Goal: Information Seeking & Learning: Learn about a topic

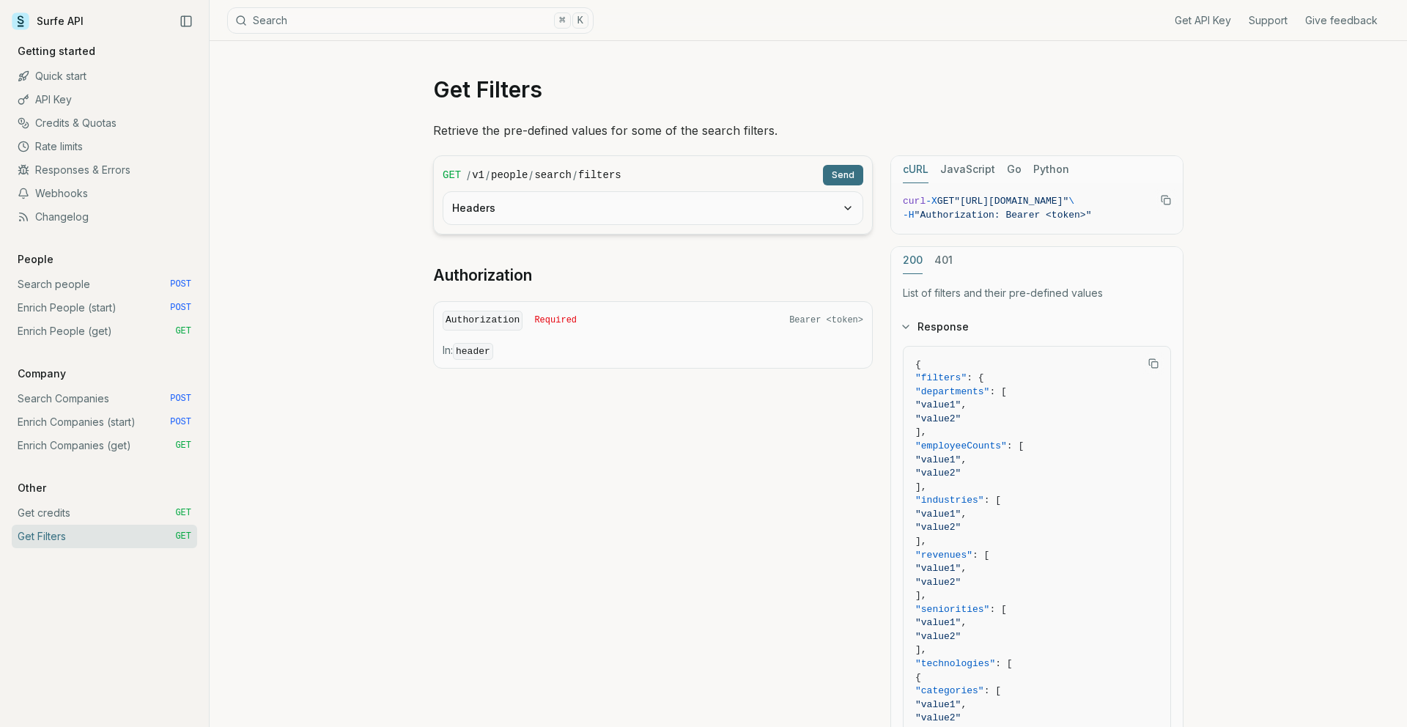
click at [64, 539] on link "Get Filters GET" at bounding box center [104, 536] width 185 height 23
click at [587, 201] on button "Headers" at bounding box center [652, 208] width 419 height 32
click at [401, 30] on button "Search ⌘ K" at bounding box center [410, 20] width 366 height 26
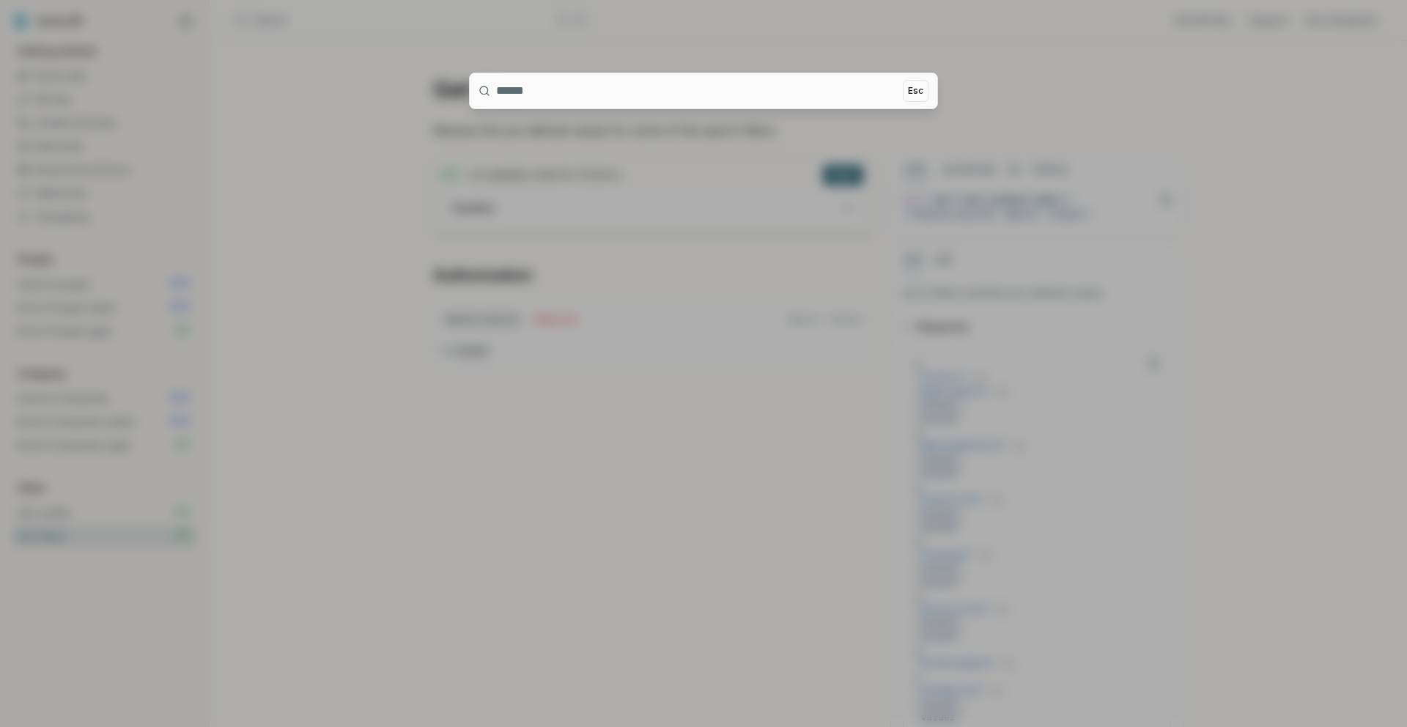
click at [399, 23] on div at bounding box center [703, 363] width 1407 height 727
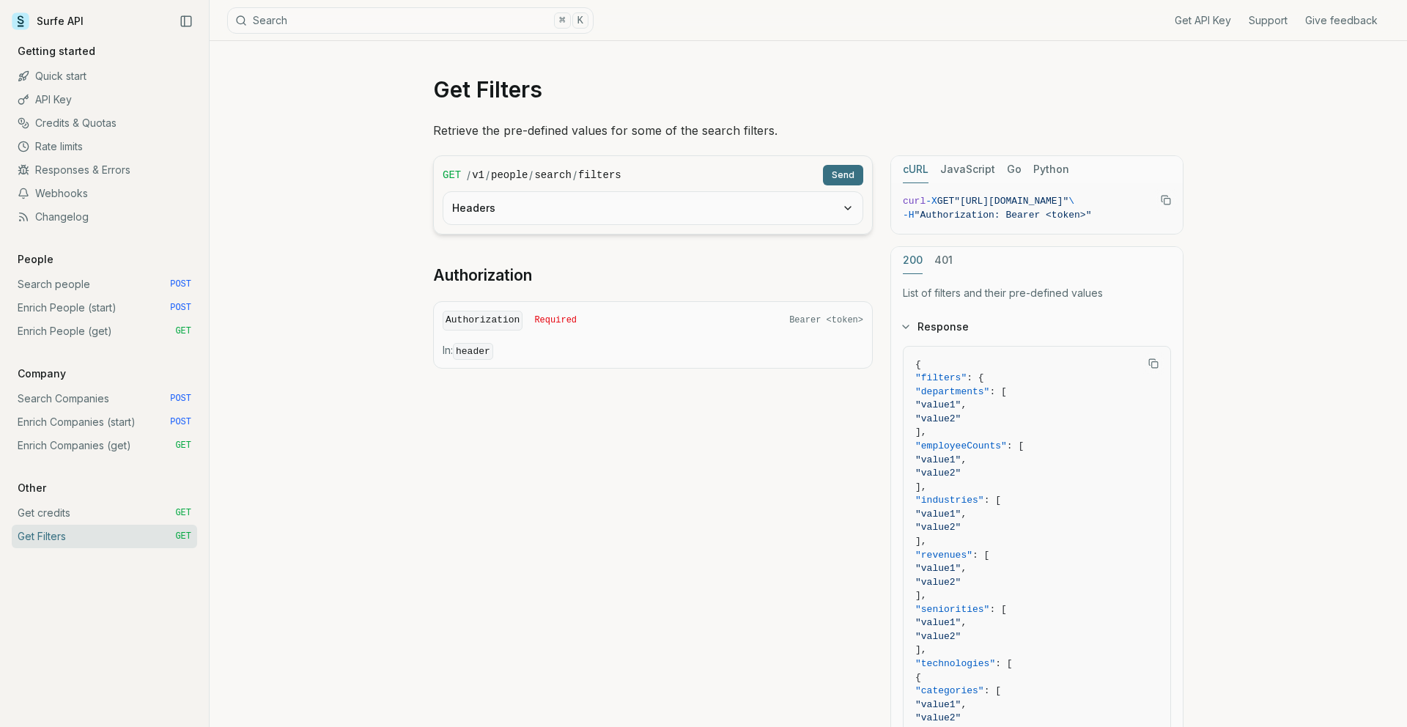
click at [95, 504] on link "Get credits GET" at bounding box center [104, 512] width 185 height 23
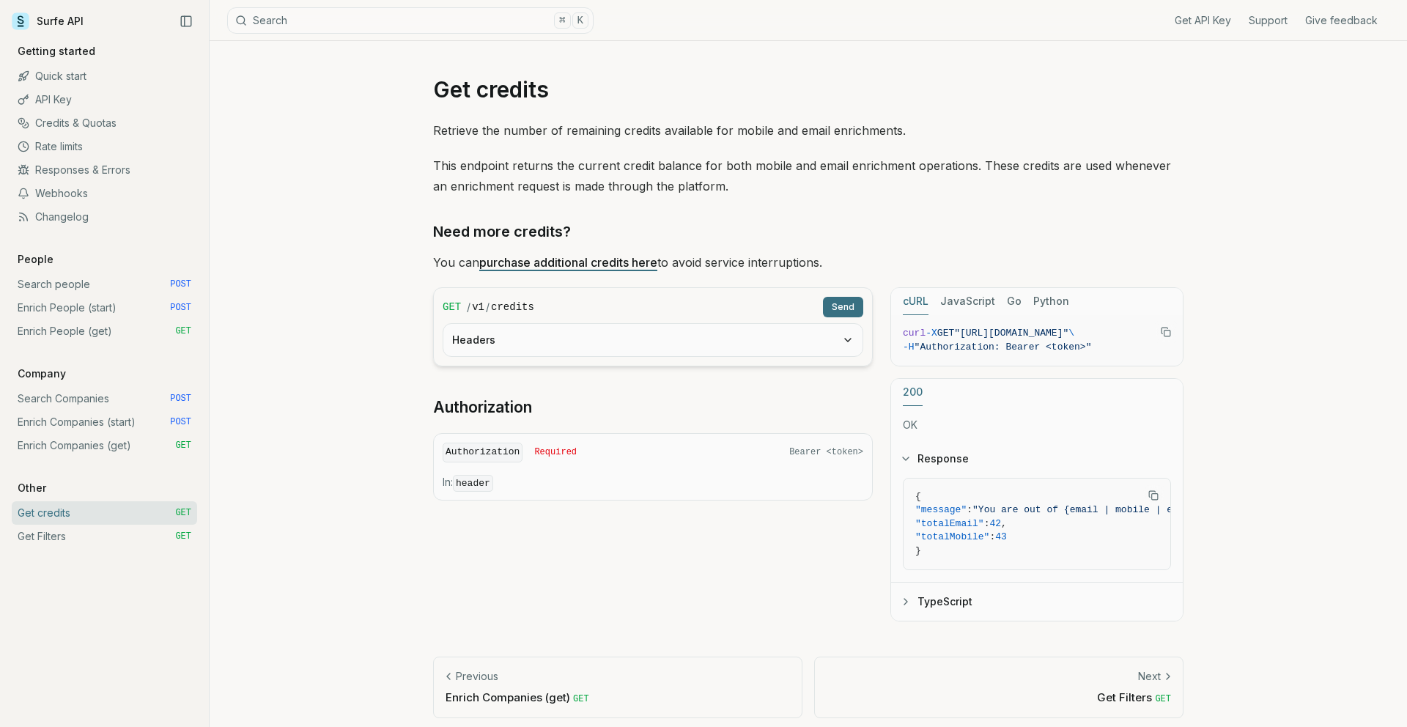
click at [94, 531] on link "Get Filters GET" at bounding box center [104, 536] width 185 height 23
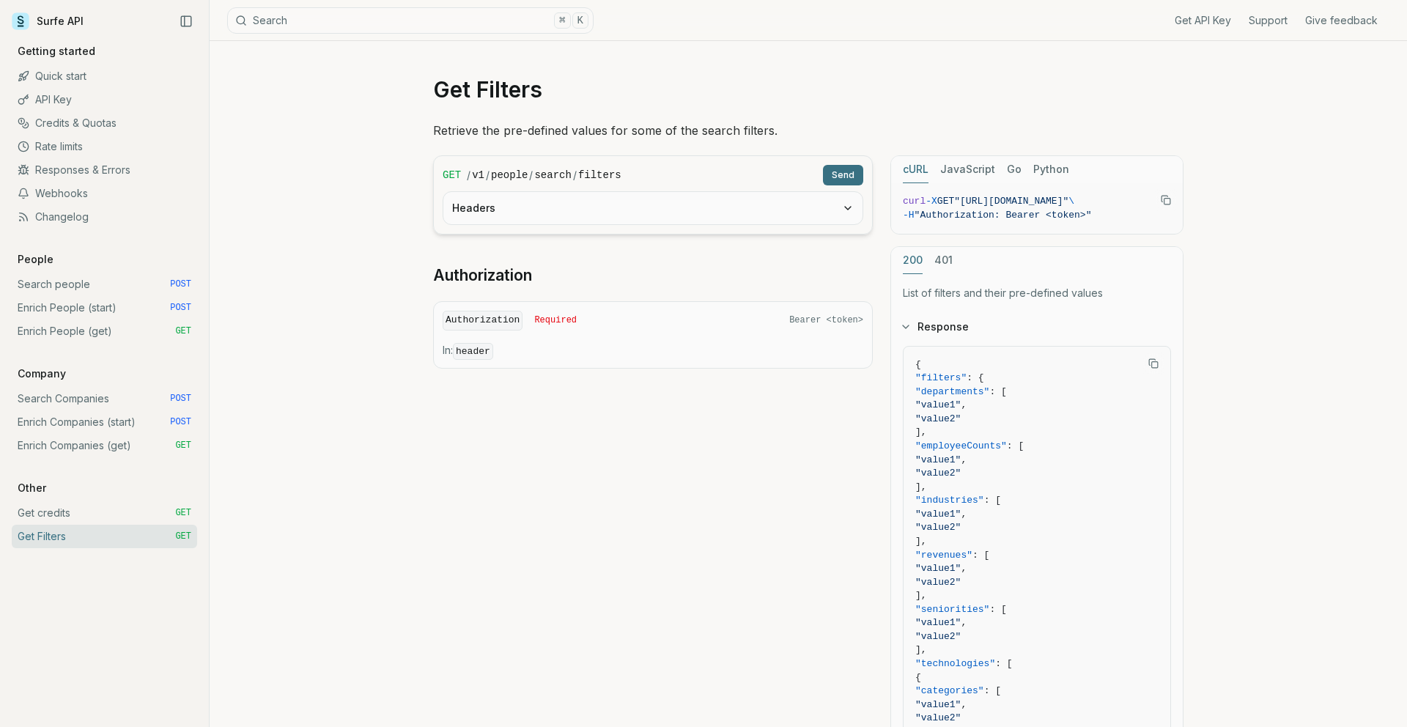
click at [98, 406] on link "Search Companies POST" at bounding box center [104, 398] width 185 height 23
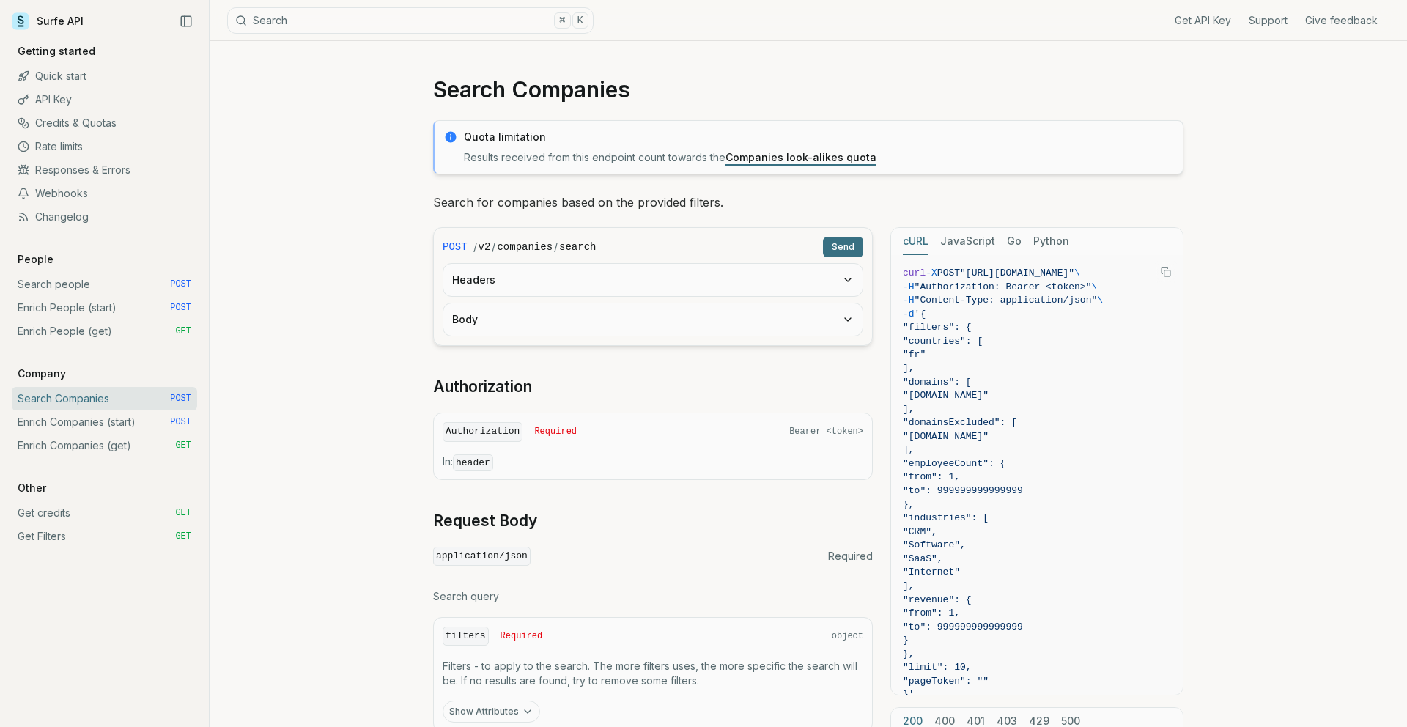
click at [635, 291] on button "Headers" at bounding box center [652, 280] width 419 height 32
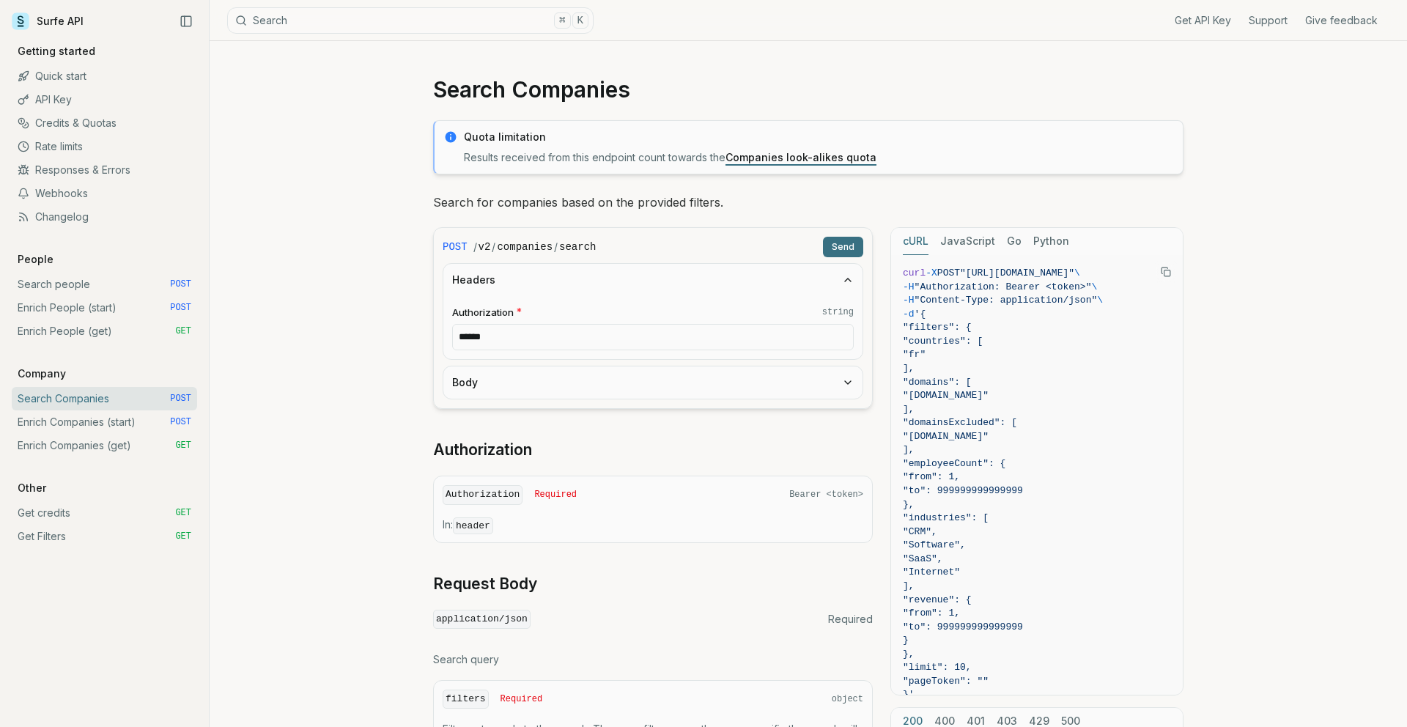
click at [635, 291] on button "Headers" at bounding box center [652, 280] width 419 height 32
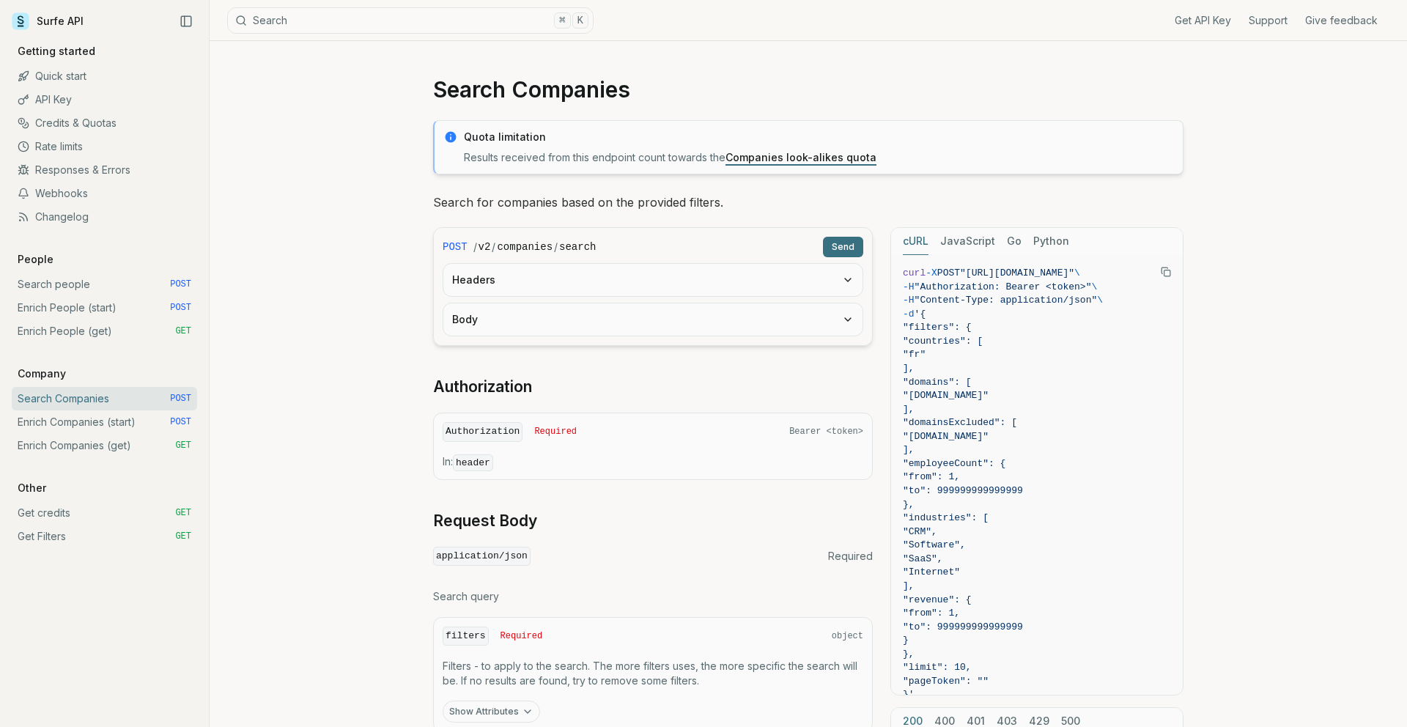
click at [608, 332] on button "Body" at bounding box center [652, 319] width 419 height 32
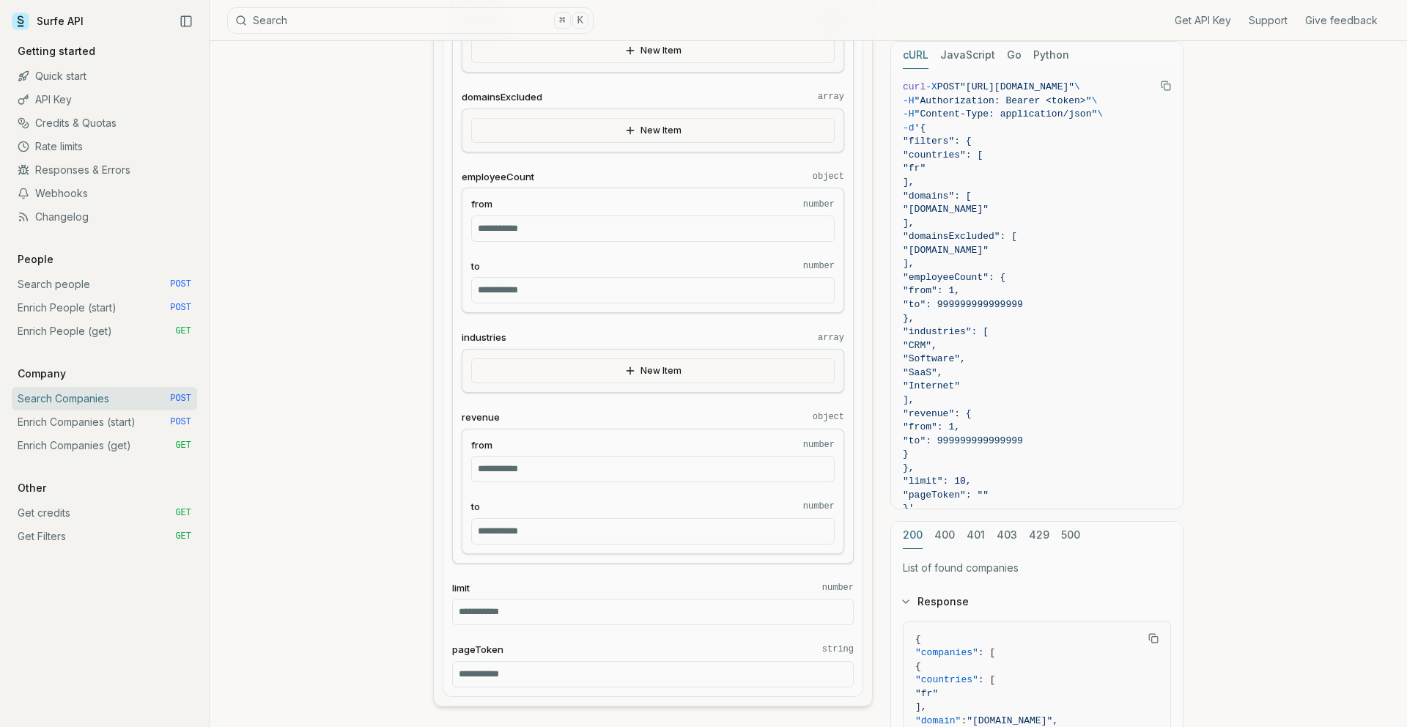
scroll to position [443, 0]
click at [603, 360] on button "New Item" at bounding box center [652, 369] width 363 height 25
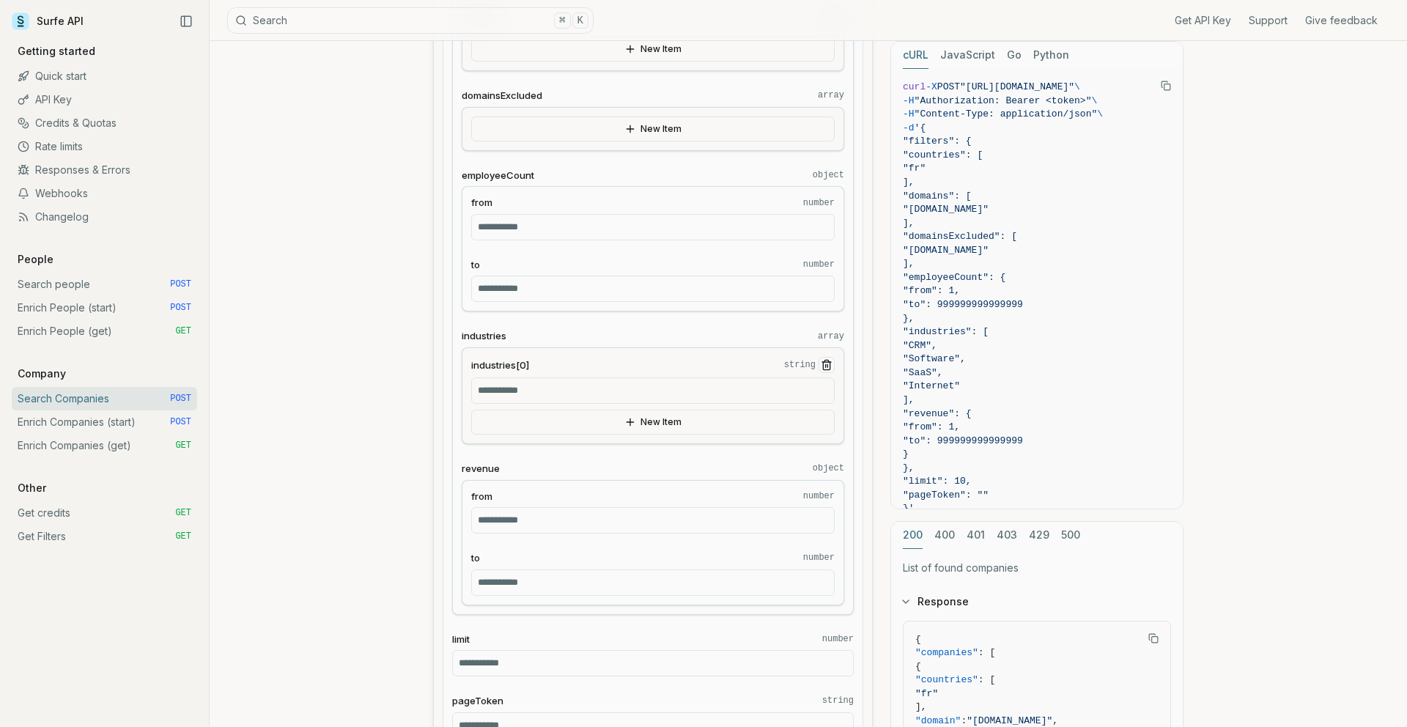
click at [575, 394] on input "industries[0] string" at bounding box center [652, 390] width 363 height 26
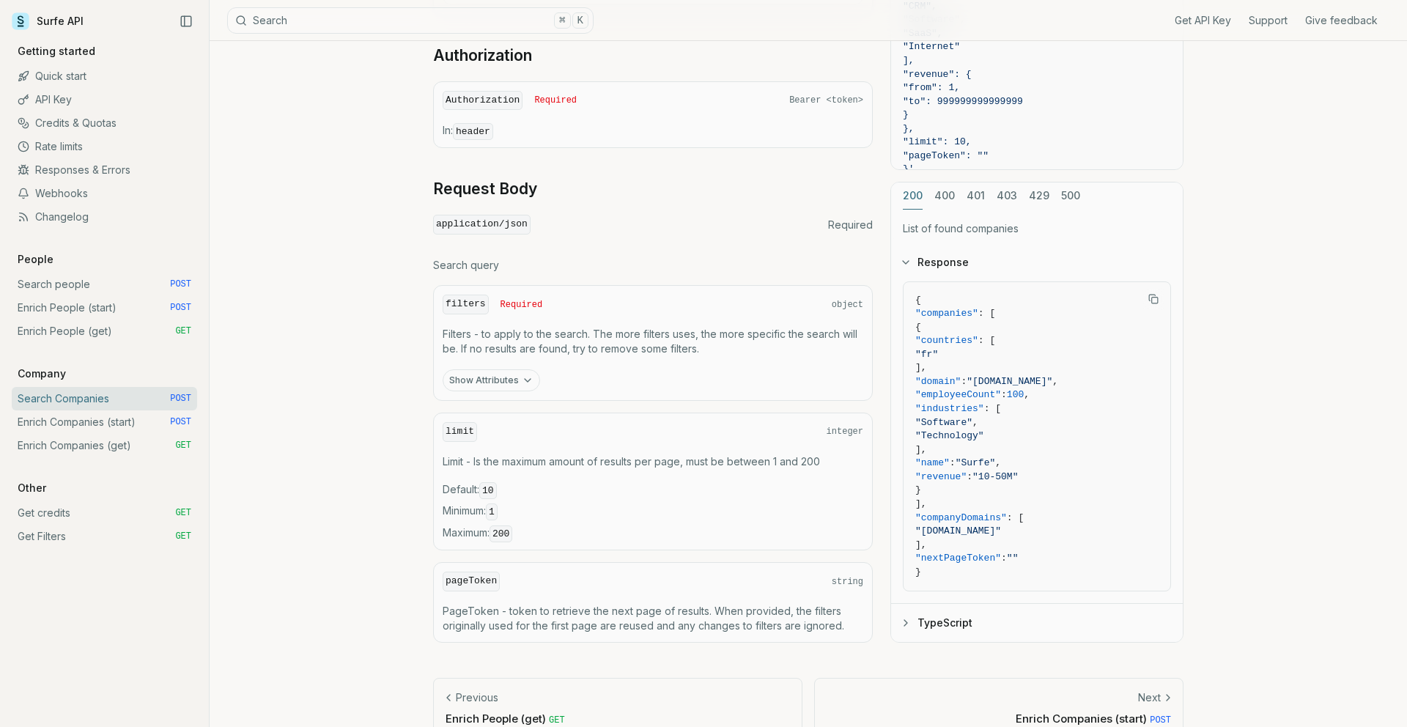
scroll to position [1212, 0]
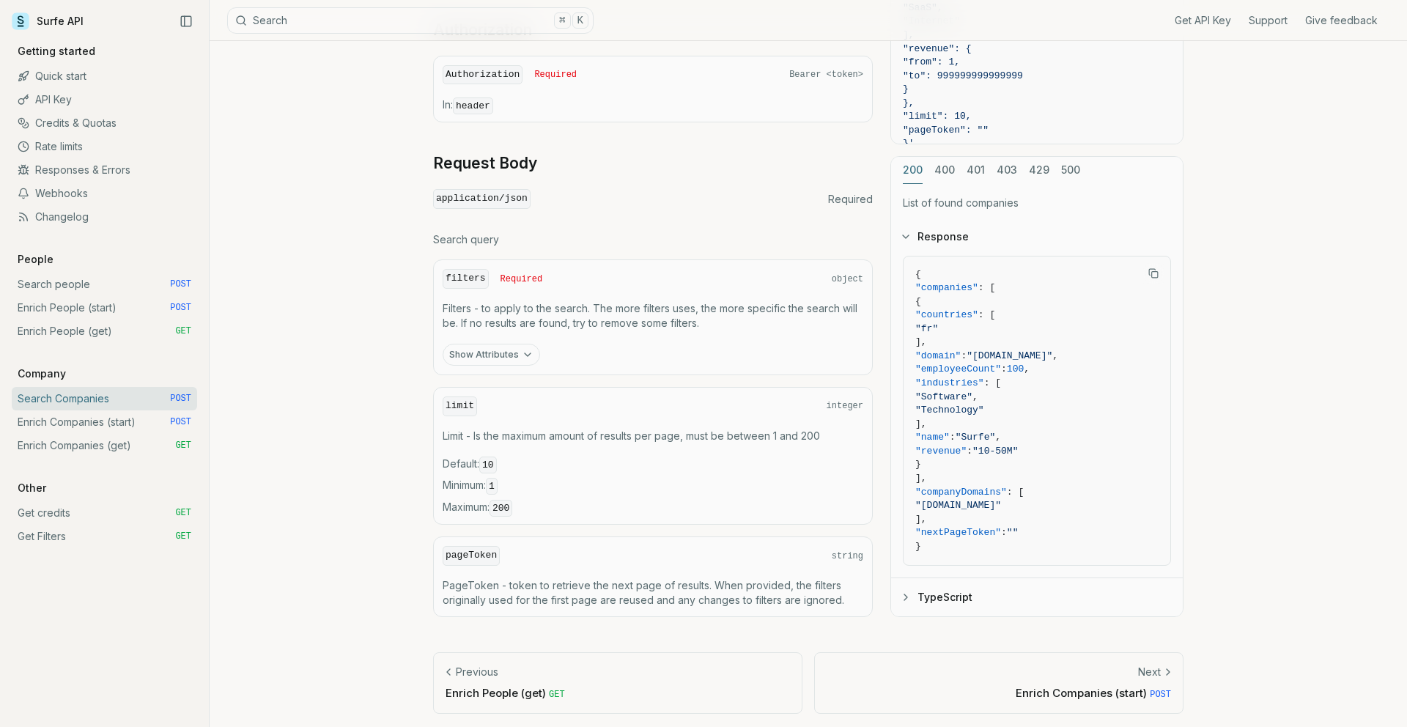
click at [104, 426] on link "Enrich Companies (start) POST" at bounding box center [104, 421] width 185 height 23
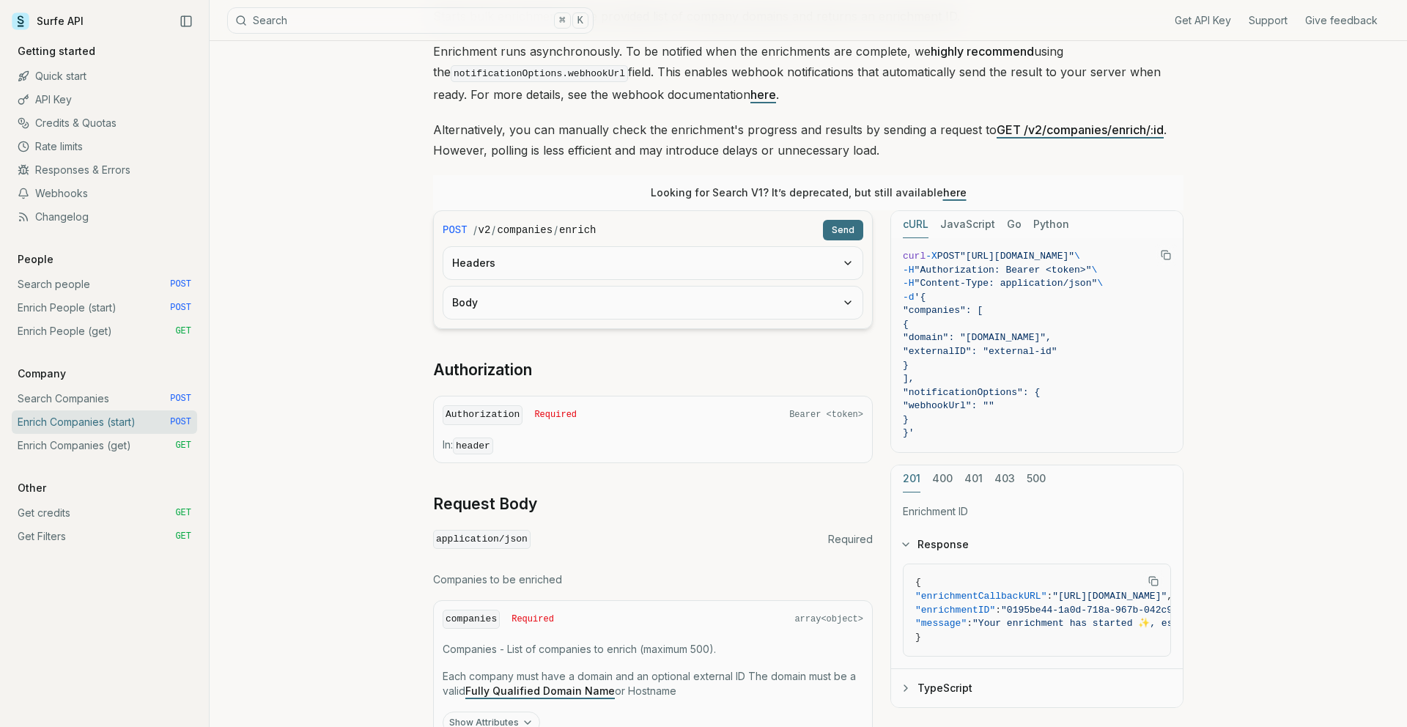
scroll to position [188, 0]
click at [259, 336] on div "Enrich Companies (start) Quota limitation This endpoint will only accept as man…" at bounding box center [808, 393] width 1197 height 1080
